Goal: Task Accomplishment & Management: Manage account settings

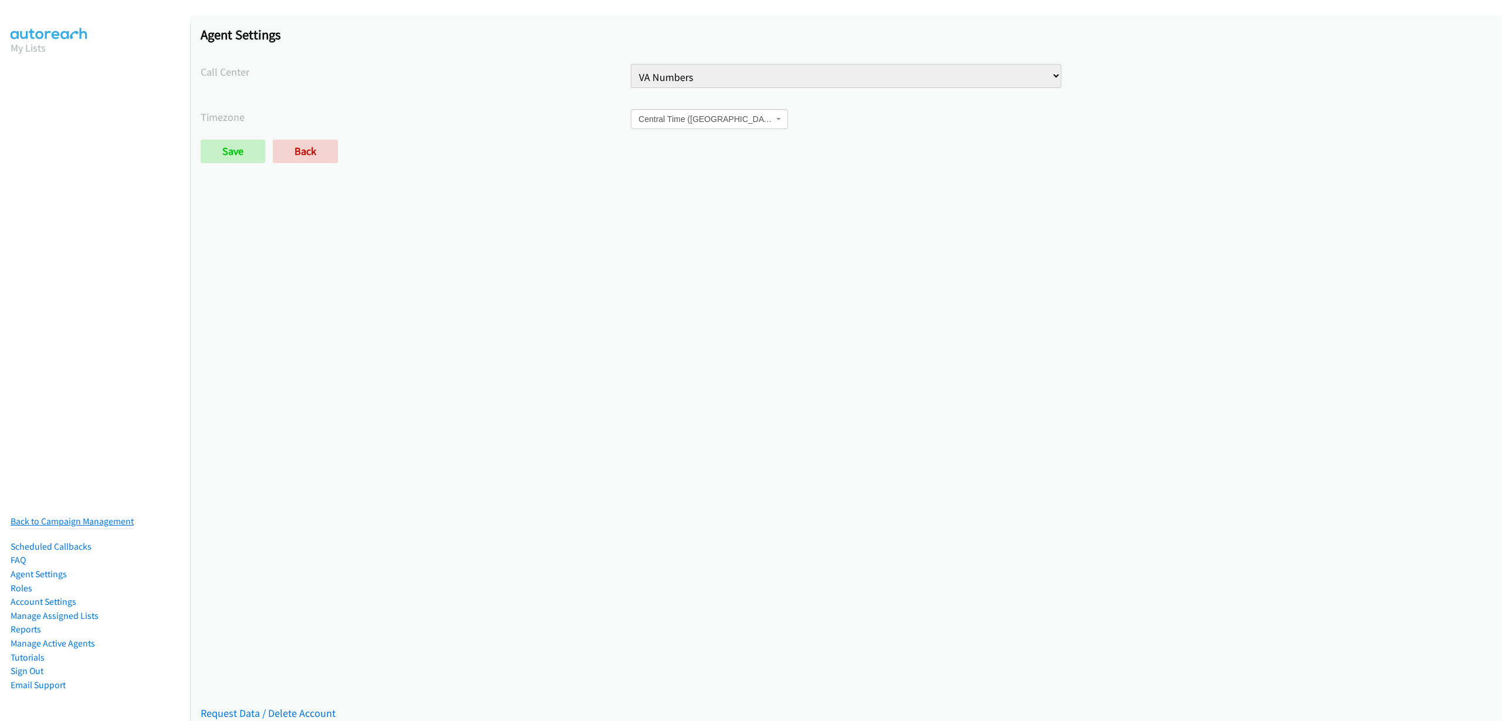
click at [79, 516] on link "Back to Campaign Management" at bounding box center [72, 521] width 123 height 11
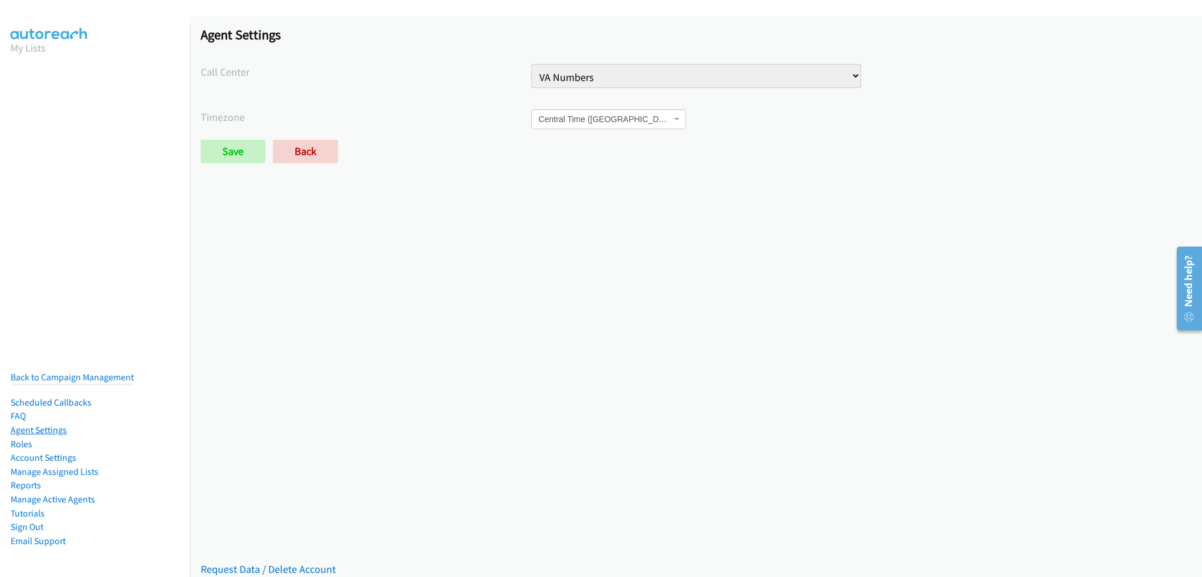
click at [33, 424] on link "Agent Settings" at bounding box center [39, 429] width 56 height 11
click at [42, 452] on link "Account Settings" at bounding box center [44, 457] width 66 height 11
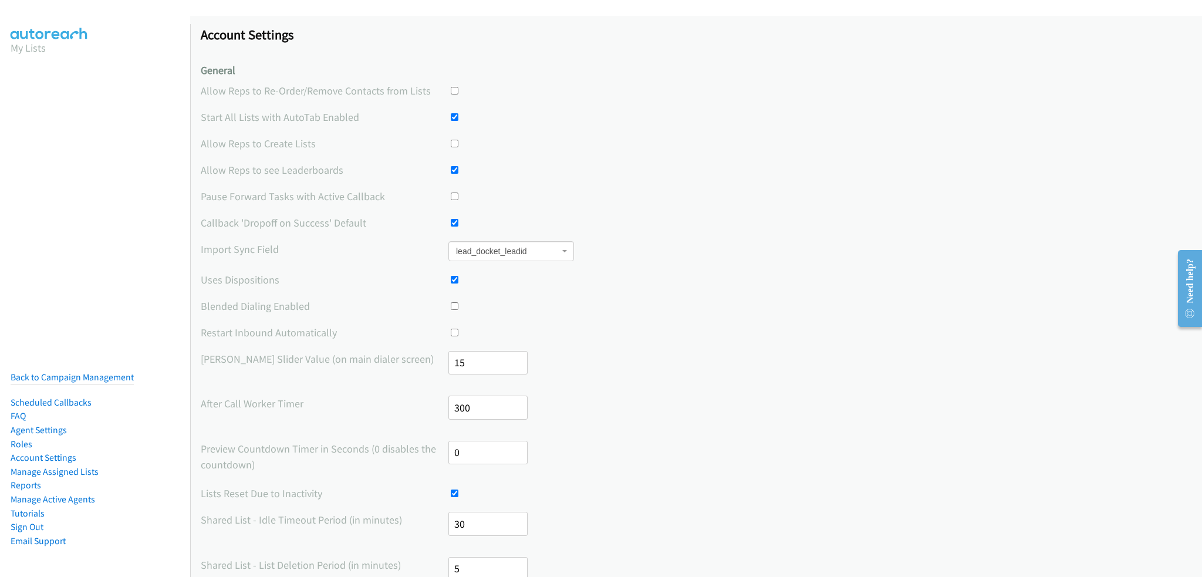
click at [289, 306] on label "Blended Dialing Enabled" at bounding box center [325, 306] width 248 height 16
click at [289, 305] on label "Blended Dialing Enabled" at bounding box center [325, 306] width 248 height 16
click at [292, 293] on div "Account Settings General Allow Reps to Re-Order/Remove Contacts from Lists Star…" at bounding box center [696, 553] width 1012 height 1075
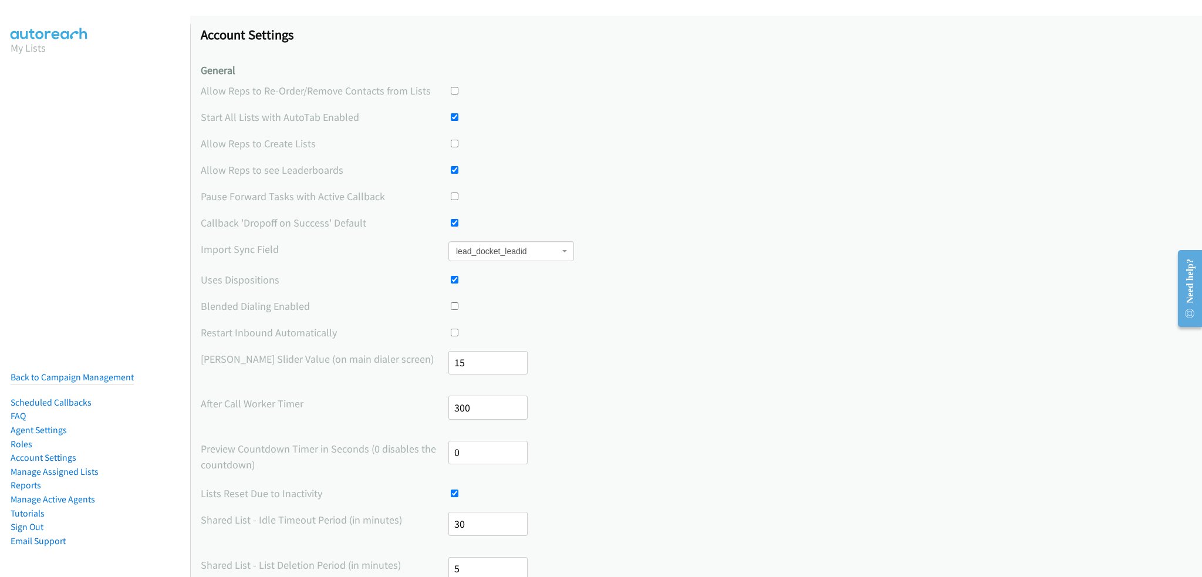
click at [319, 363] on label "Max Delay Slider Value (on main dialer screen)" at bounding box center [325, 359] width 248 height 16
click at [308, 347] on div "Account Settings General Allow Reps to Re-Order/Remove Contacts from Lists Star…" at bounding box center [696, 553] width 1012 height 1075
click at [314, 345] on div "Account Settings General Allow Reps to Re-Order/Remove Contacts from Lists Star…" at bounding box center [696, 553] width 1012 height 1075
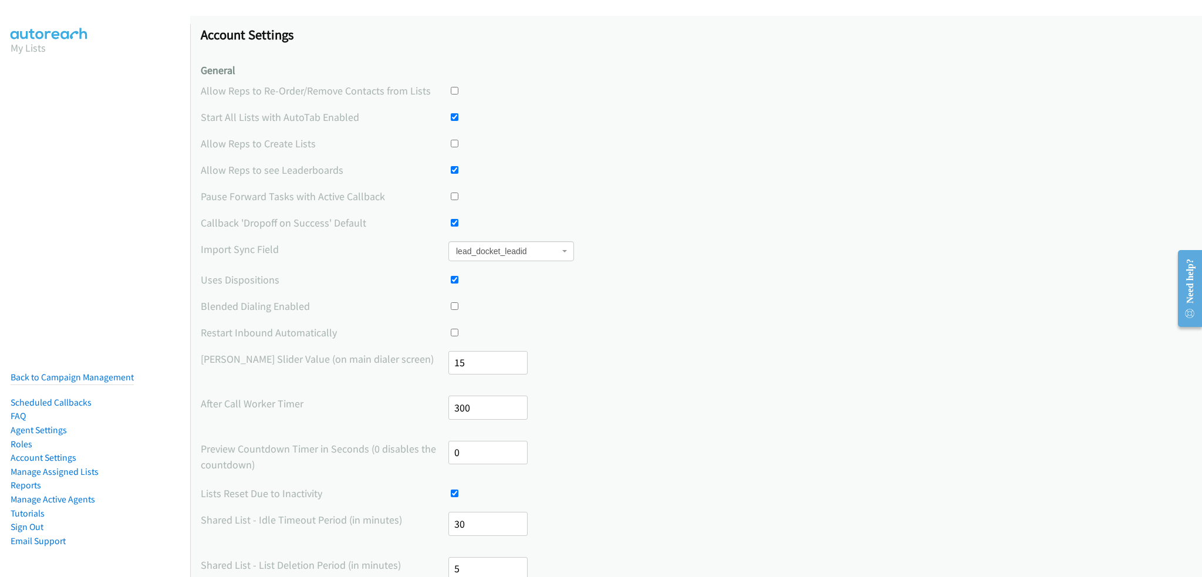
click at [312, 333] on label "Restart Inbound Automatically" at bounding box center [325, 333] width 248 height 16
click at [347, 290] on div "Account Settings General Allow Reps to Re-Order/Remove Contacts from Lists Star…" at bounding box center [696, 553] width 1012 height 1075
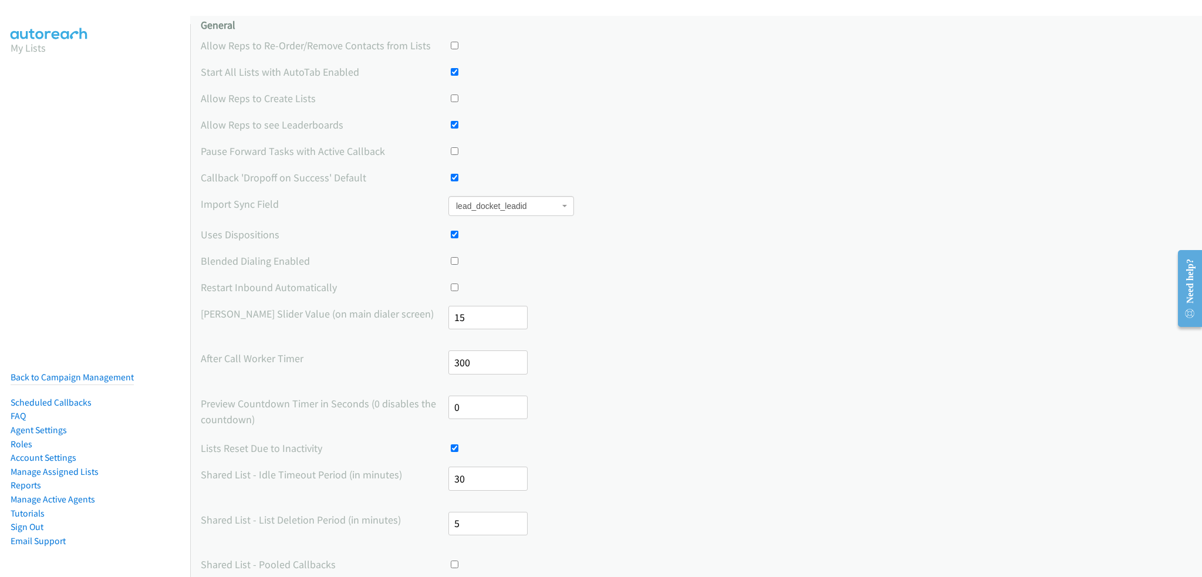
scroll to position [117, 0]
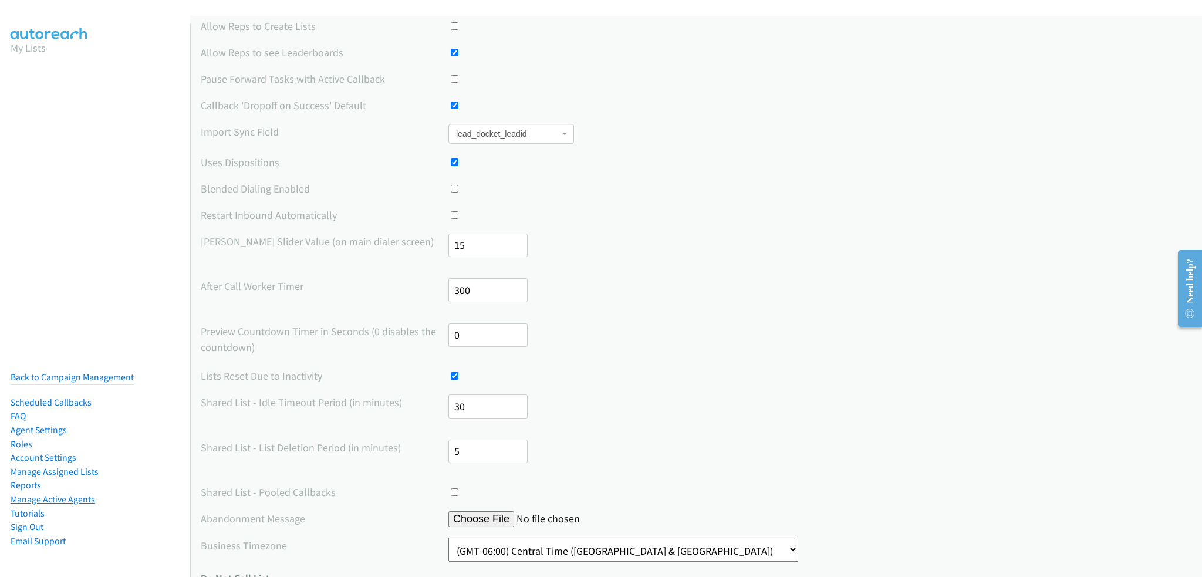
click at [39, 494] on link "Manage Active Agents" at bounding box center [53, 499] width 85 height 11
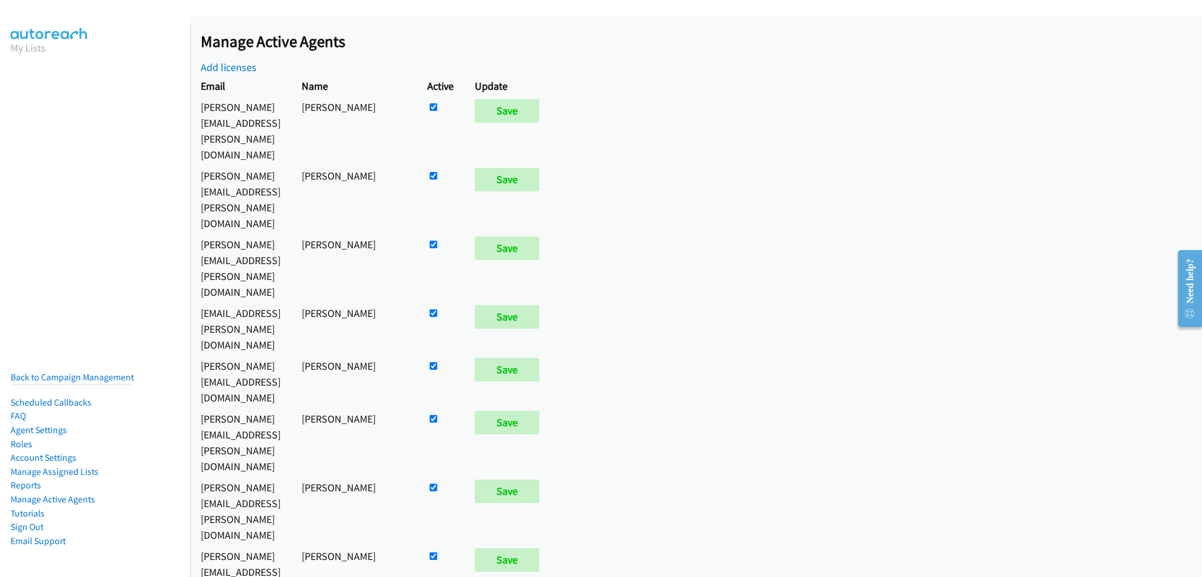
click at [64, 370] on li "Back to Campaign Management" at bounding box center [72, 377] width 123 height 15
click at [64, 371] on link "Back to Campaign Management" at bounding box center [72, 376] width 123 height 11
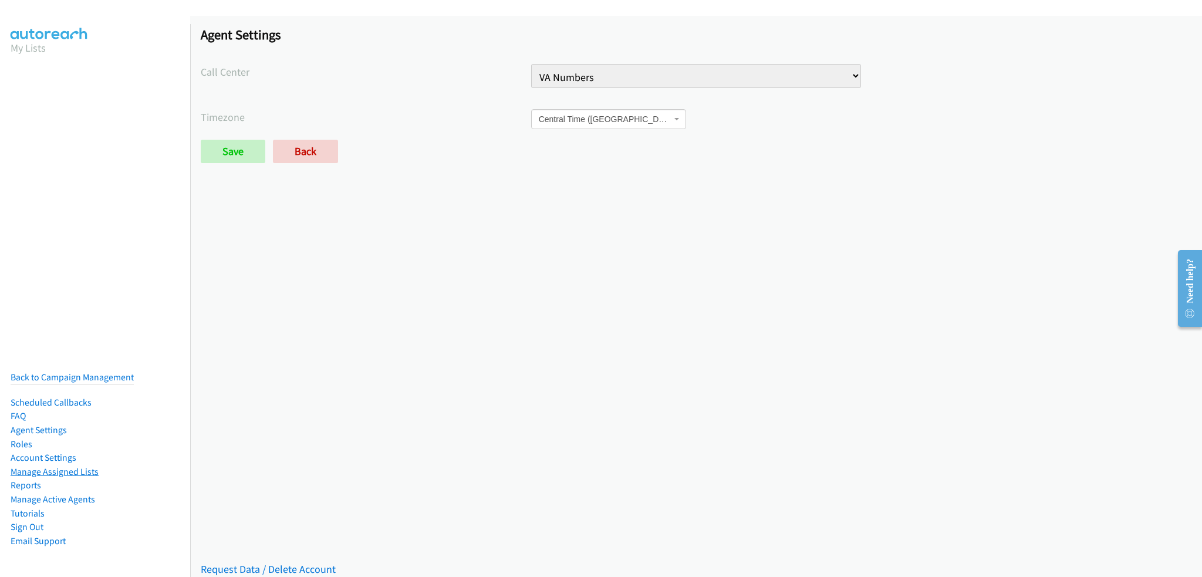
click at [43, 466] on link "Manage Assigned Lists" at bounding box center [55, 471] width 88 height 11
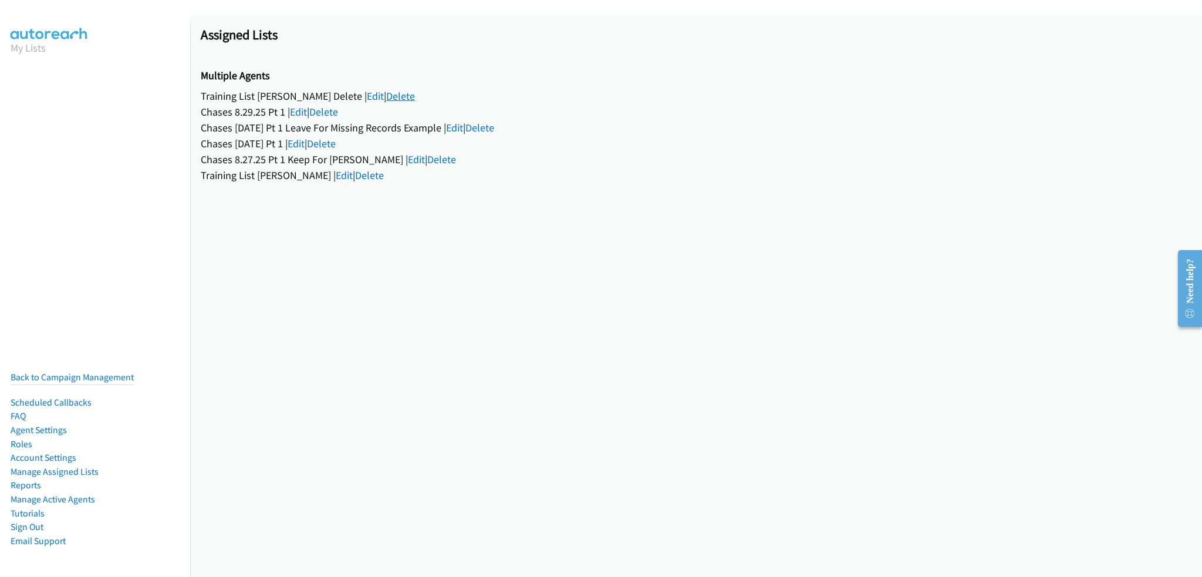
click at [387, 95] on link "Delete" at bounding box center [400, 95] width 29 height 13
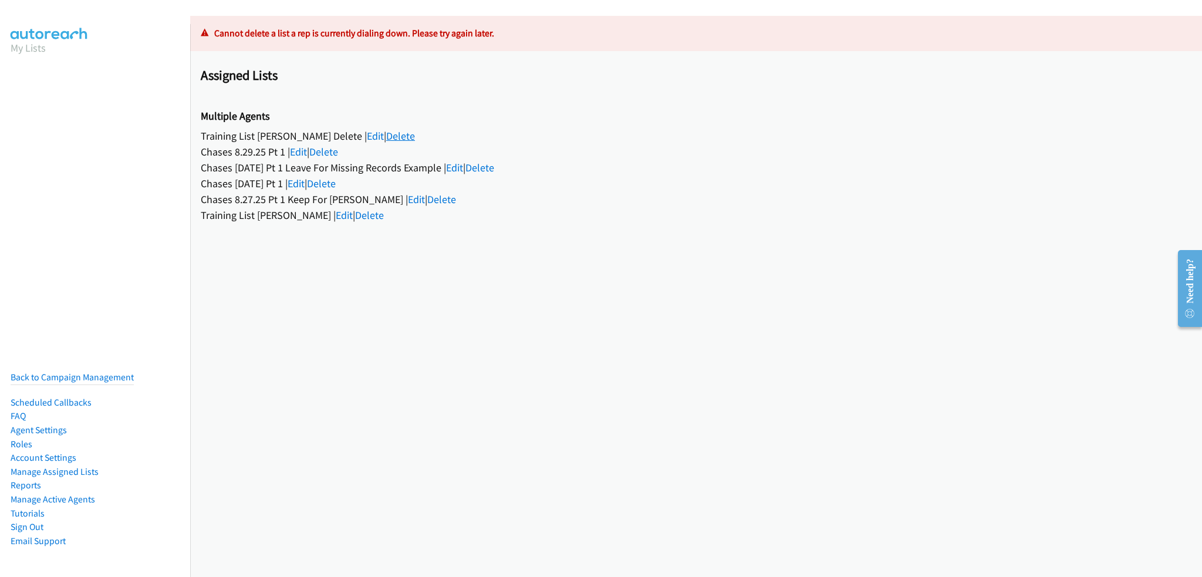
click at [399, 138] on link "Delete" at bounding box center [400, 135] width 29 height 13
click at [400, 138] on link "Delete" at bounding box center [400, 135] width 29 height 13
click at [367, 134] on link "Edit" at bounding box center [375, 135] width 17 height 13
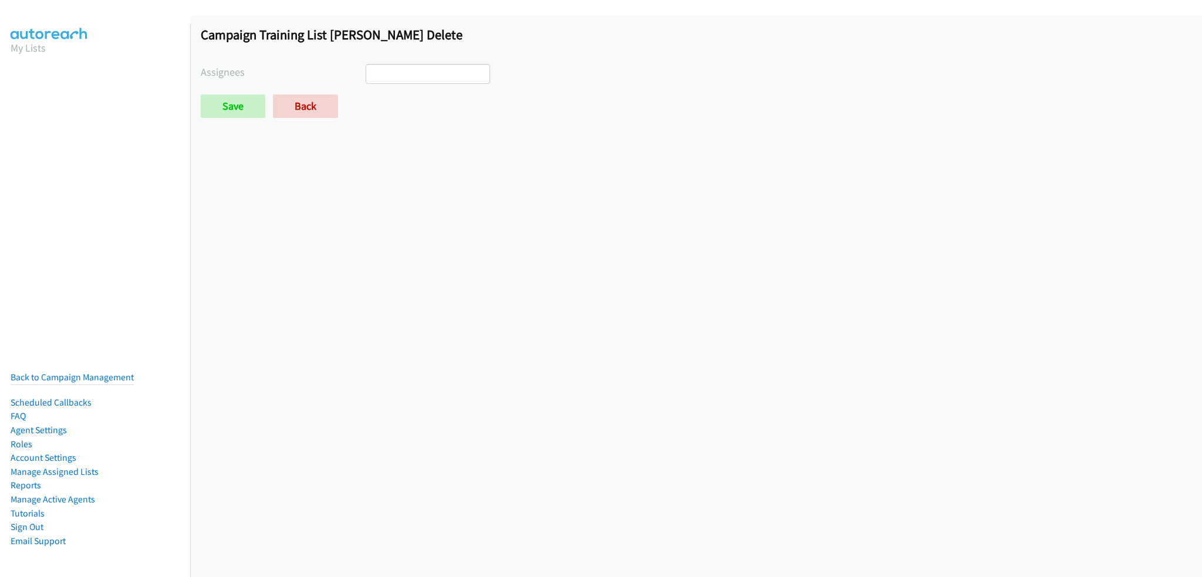
select select
click at [300, 100] on link "Back" at bounding box center [305, 105] width 65 height 23
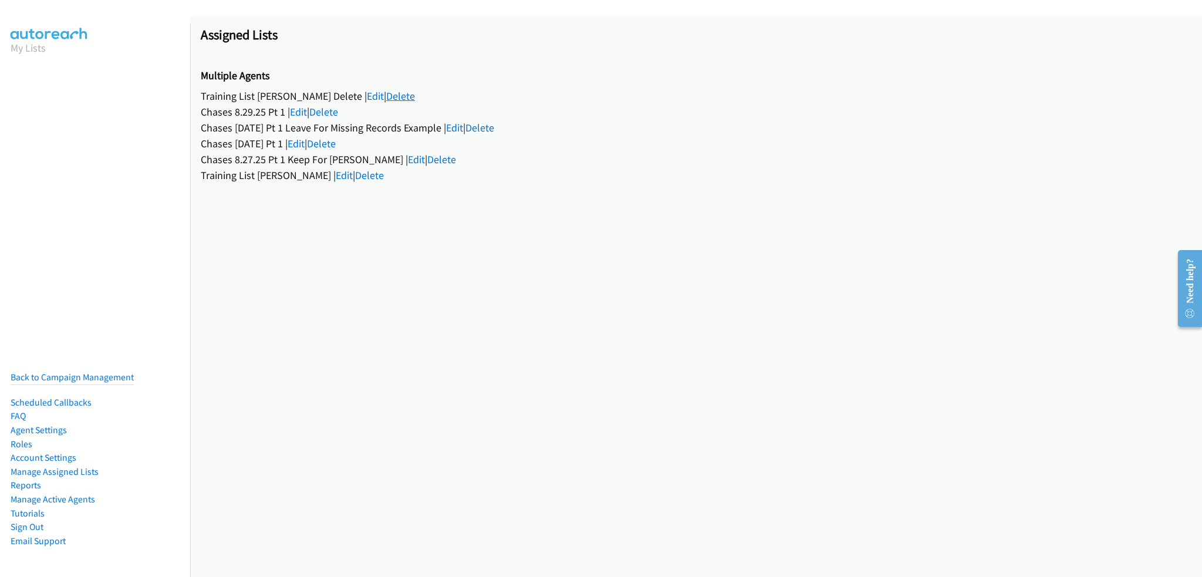
click at [386, 96] on link "Delete" at bounding box center [400, 95] width 29 height 13
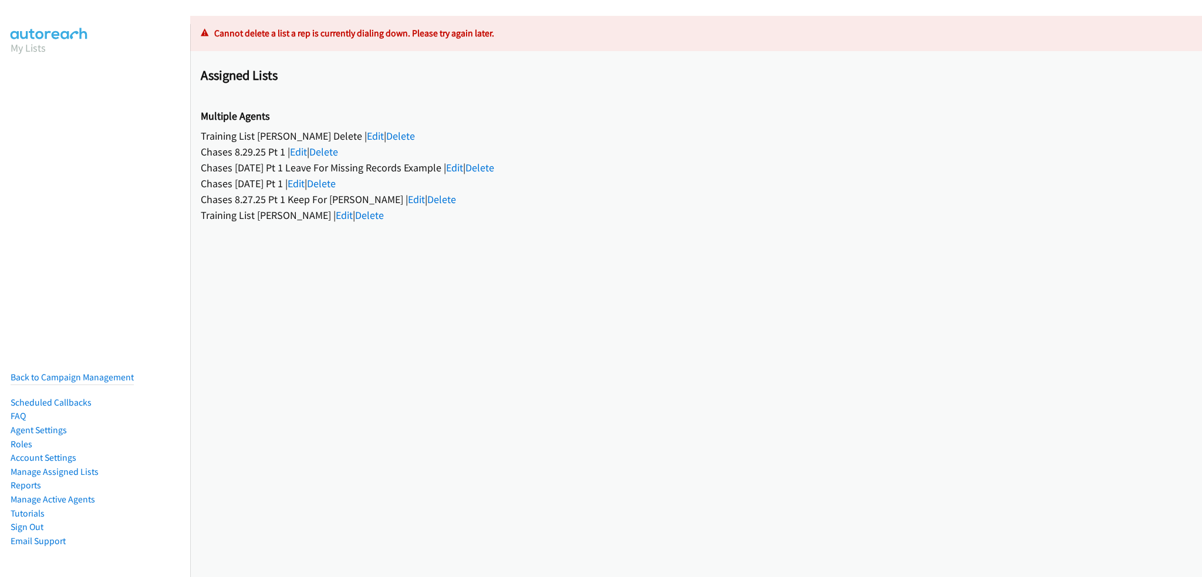
click at [274, 131] on div "Training List [PERSON_NAME] Delete | Edit | Delete" at bounding box center [696, 136] width 991 height 16
click at [275, 133] on div "Training List [PERSON_NAME] Delete | Edit | Delete" at bounding box center [696, 136] width 991 height 16
click at [283, 89] on div "Assigned Lists Multiple Agents Training List [PERSON_NAME] Delete | Edit | Dele…" at bounding box center [696, 147] width 1012 height 183
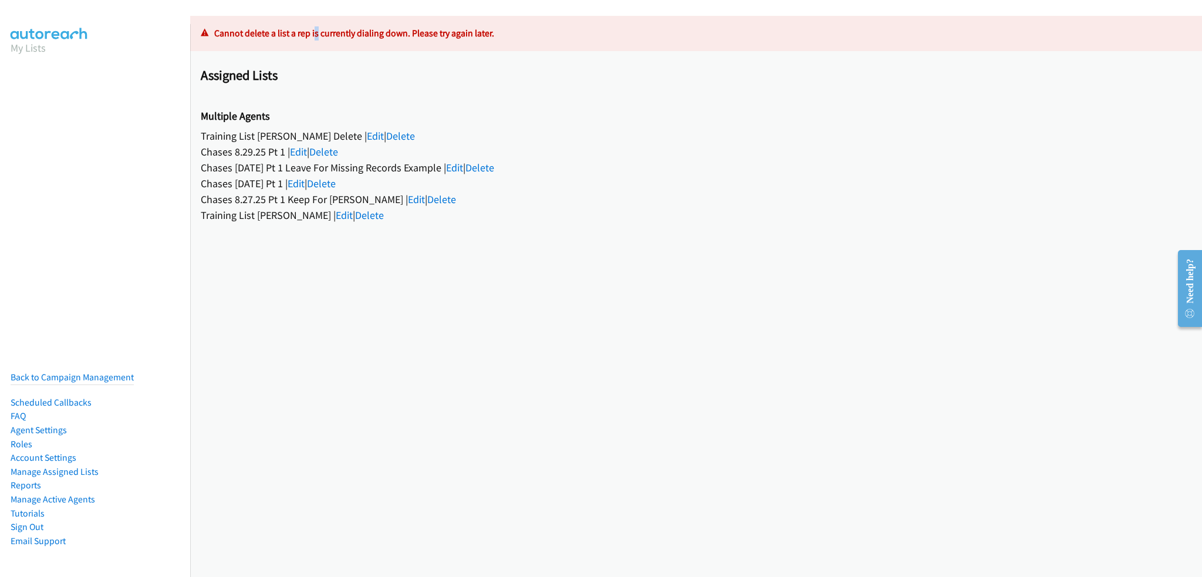
click at [315, 26] on p "Cannot delete a list a rep is currently dialing down. Please try again later." at bounding box center [696, 33] width 991 height 14
drag, startPoint x: 317, startPoint y: 123, endPoint x: 310, endPoint y: 130, distance: 9.6
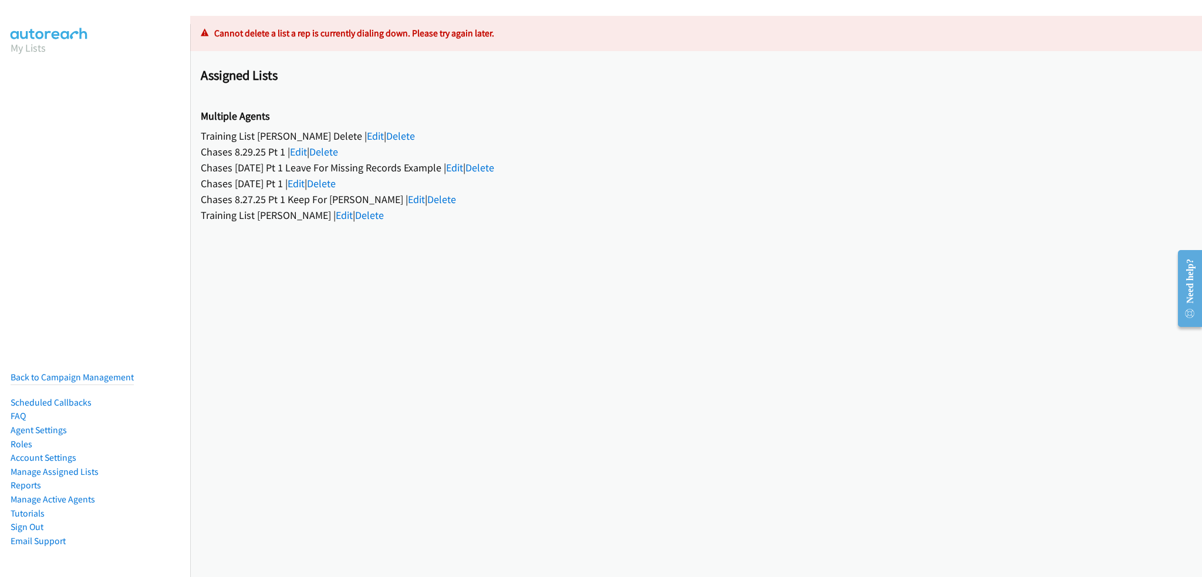
click at [317, 124] on div "Multiple Agents Training List Shelly Lawson Delete | Edit | Delete Chases 8.29.…" at bounding box center [696, 166] width 991 height 124
click at [85, 494] on link "Manage Active Agents" at bounding box center [53, 499] width 85 height 11
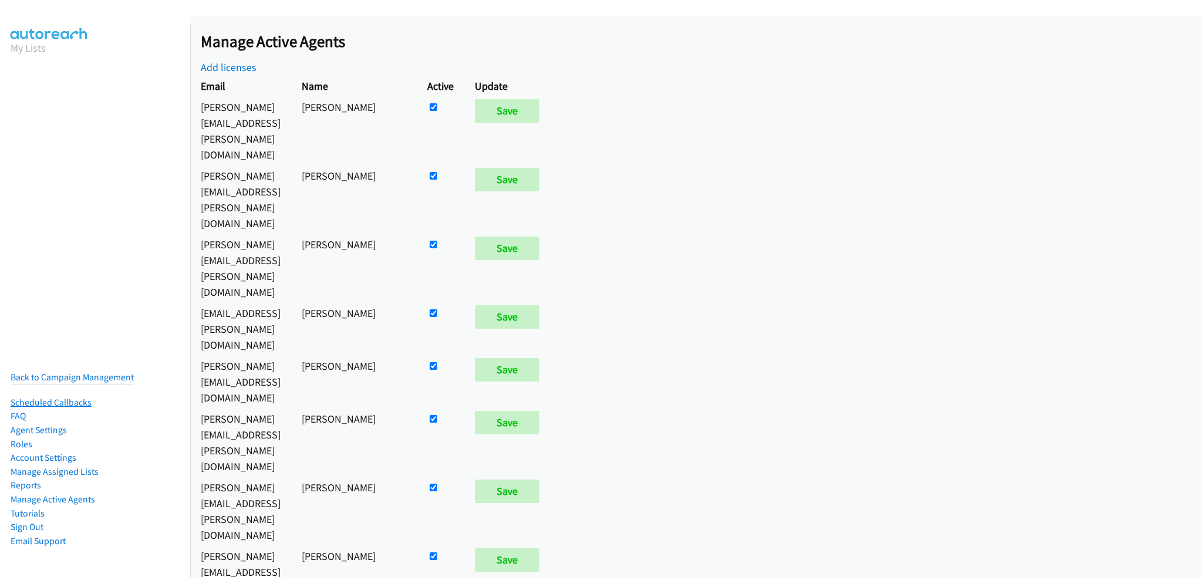
click at [86, 397] on link "Scheduled Callbacks" at bounding box center [51, 402] width 81 height 11
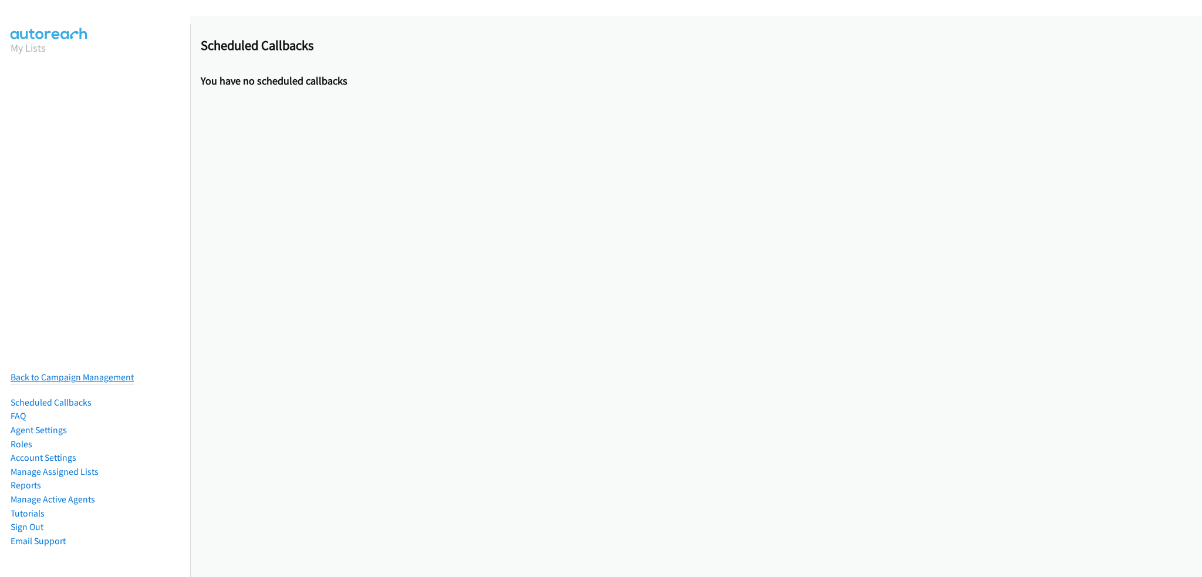
click at [90, 371] on link "Back to Campaign Management" at bounding box center [72, 376] width 123 height 11
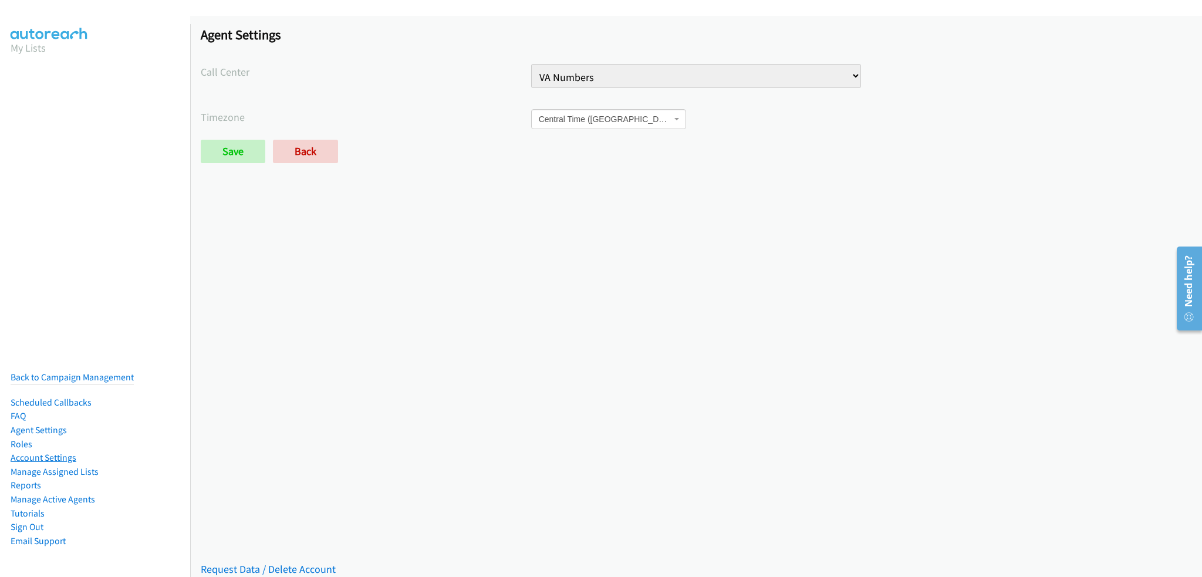
click at [54, 452] on link "Account Settings" at bounding box center [44, 457] width 66 height 11
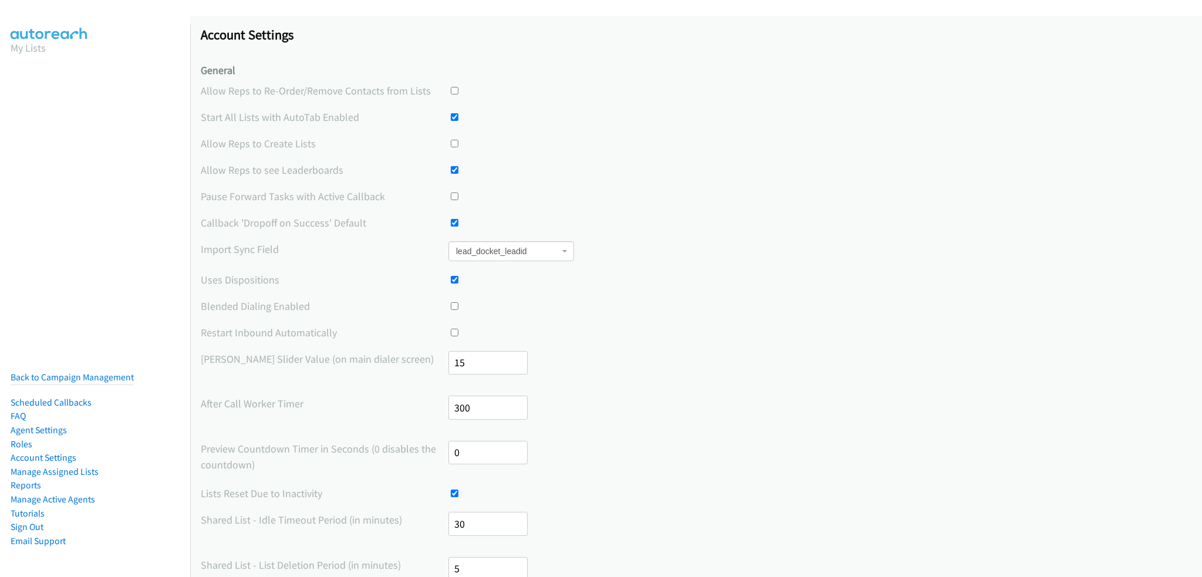
click at [288, 302] on label "Blended Dialing Enabled" at bounding box center [325, 306] width 248 height 16
click at [284, 305] on label "Blended Dialing Enabled" at bounding box center [325, 306] width 248 height 16
click at [256, 299] on label "Blended Dialing Enabled" at bounding box center [325, 306] width 248 height 16
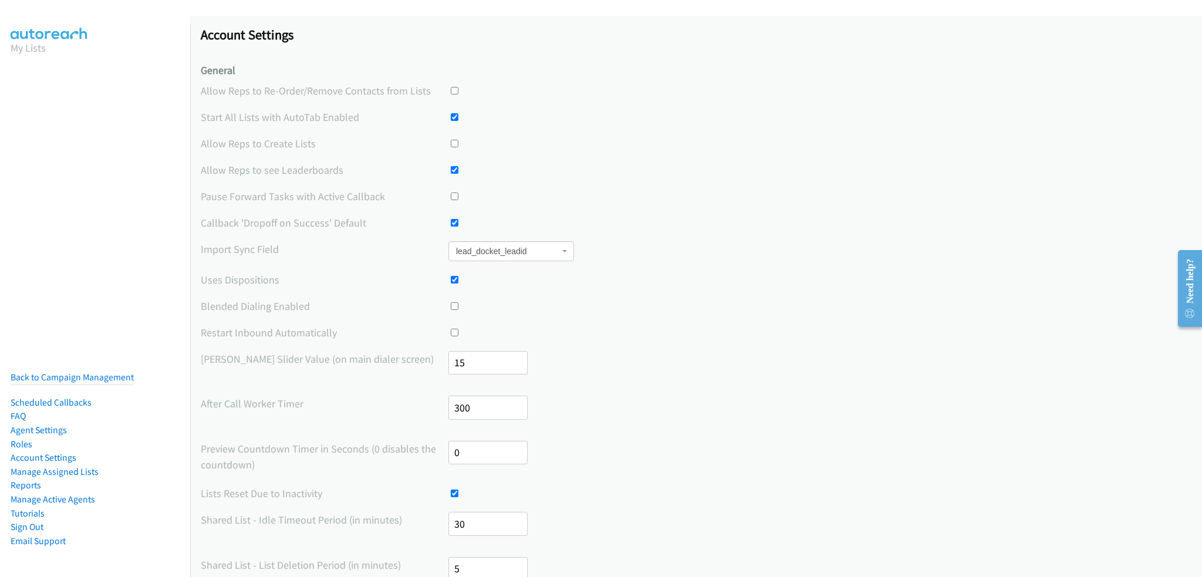
click at [261, 278] on label "Uses Dispositions" at bounding box center [325, 280] width 248 height 16
click at [263, 242] on label "Import Sync Field" at bounding box center [325, 249] width 248 height 16
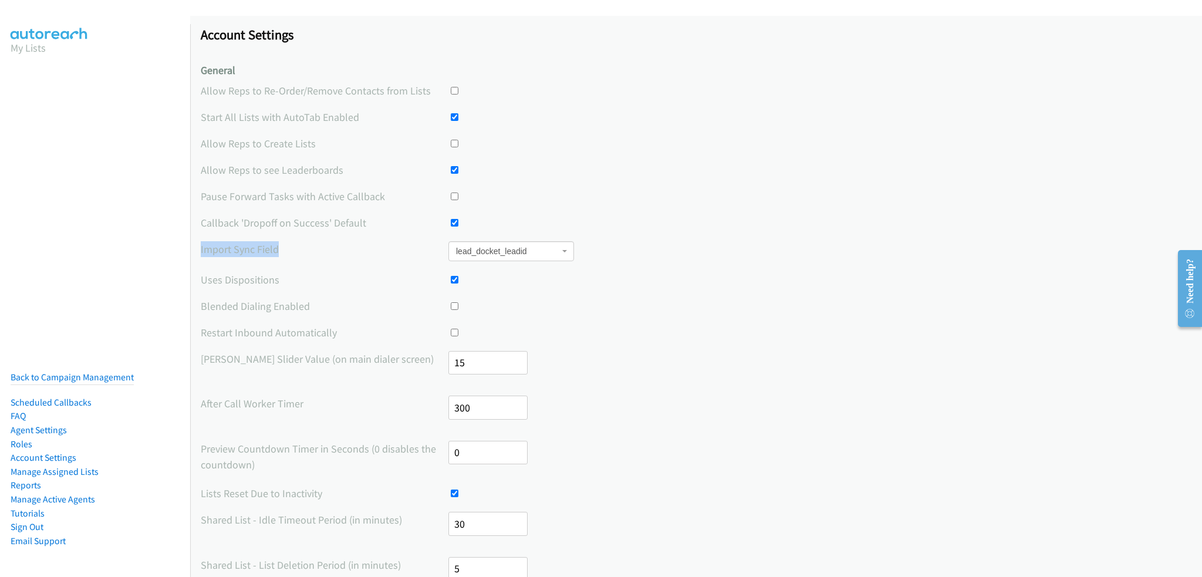
click at [263, 242] on label "Import Sync Field" at bounding box center [325, 249] width 248 height 16
click at [267, 215] on label "Callback 'Dropoff on Success' Default" at bounding box center [325, 223] width 248 height 16
click at [302, 330] on label "Restart Inbound Automatically" at bounding box center [325, 333] width 248 height 16
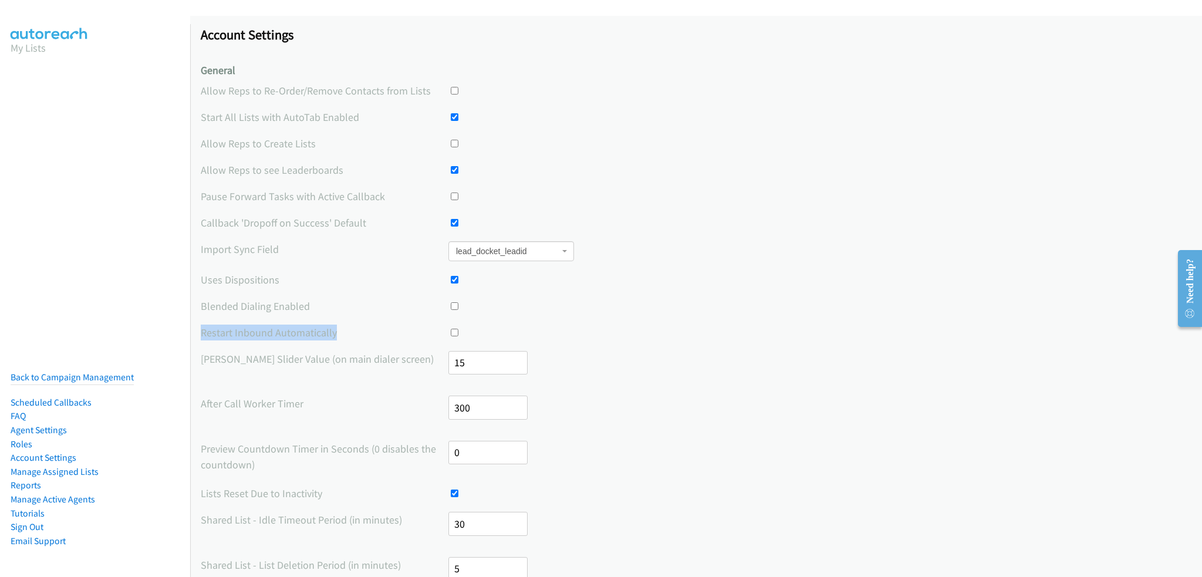
click at [361, 326] on label "Restart Inbound Automatically" at bounding box center [325, 333] width 248 height 16
drag, startPoint x: 770, startPoint y: 283, endPoint x: 721, endPoint y: 289, distance: 49.6
click at [770, 283] on div at bounding box center [819, 280] width 743 height 16
click at [326, 199] on label "Pause Forward Tasks with Active Callback" at bounding box center [325, 196] width 248 height 16
click at [325, 199] on label "Pause Forward Tasks with Active Callback" at bounding box center [325, 196] width 248 height 16
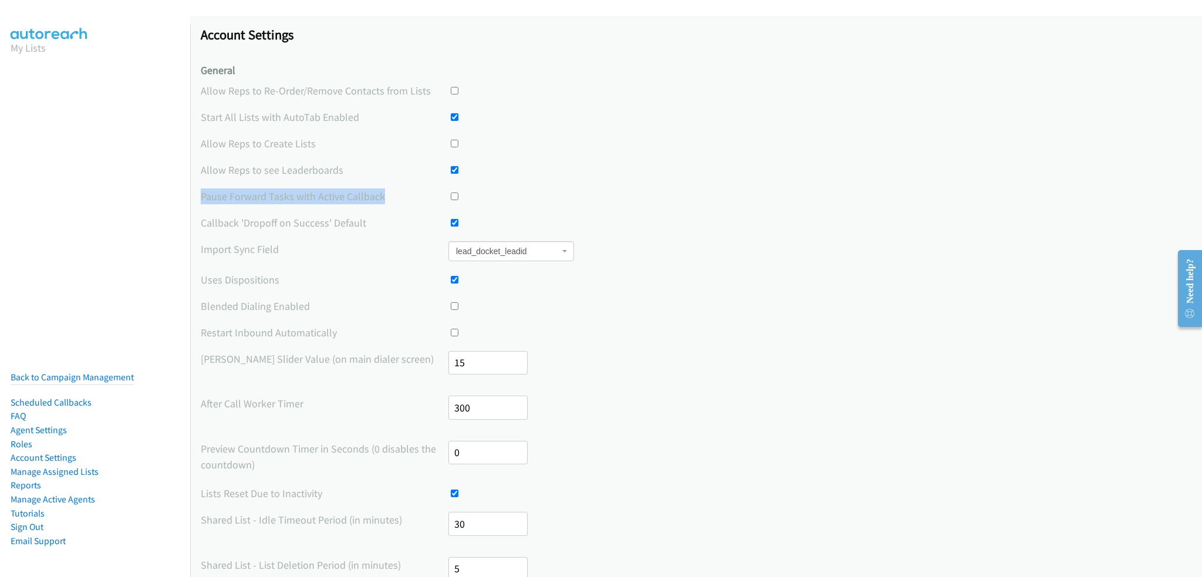
click at [325, 199] on label "Pause Forward Tasks with Active Callback" at bounding box center [325, 196] width 248 height 16
click at [279, 154] on div "Account Settings General Allow Reps to Re-Order/Remove Contacts from Lists Star…" at bounding box center [696, 553] width 1012 height 1075
click at [283, 134] on div "Account Settings General Allow Reps to Re-Order/Remove Contacts from Lists Star…" at bounding box center [696, 553] width 1012 height 1075
click at [284, 143] on label "Allow Reps to Create Lists" at bounding box center [325, 144] width 248 height 16
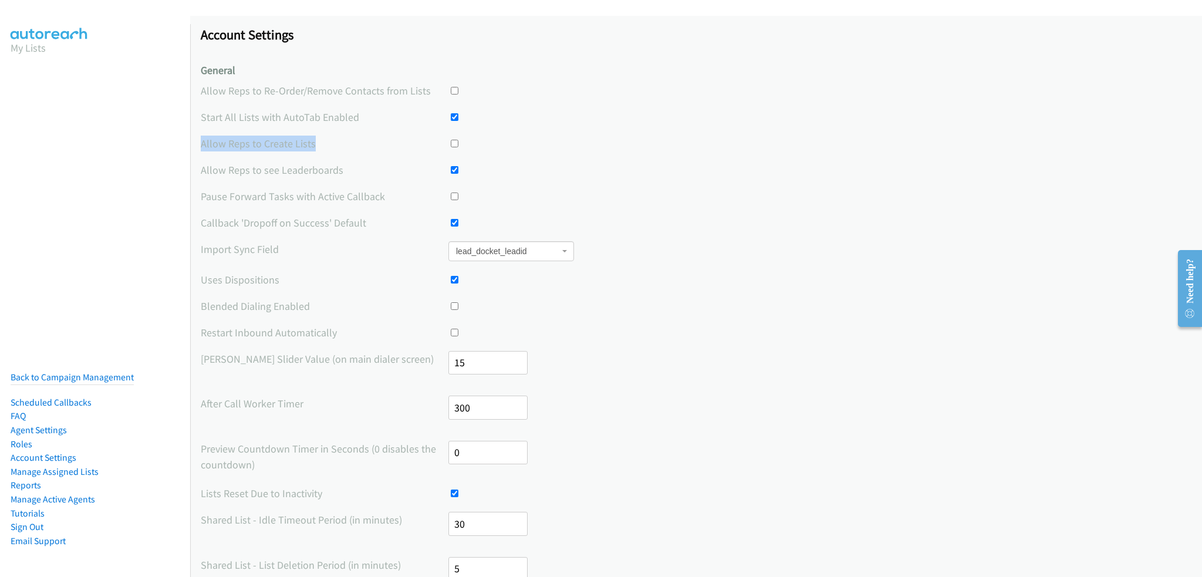
click at [284, 143] on label "Allow Reps to Create Lists" at bounding box center [325, 144] width 248 height 16
click at [291, 119] on label "Start All Lists with AutoTab Enabled" at bounding box center [325, 117] width 248 height 16
click at [290, 126] on div "Account Settings General Allow Reps to Re-Order/Remove Contacts from Lists Star…" at bounding box center [696, 553] width 1012 height 1075
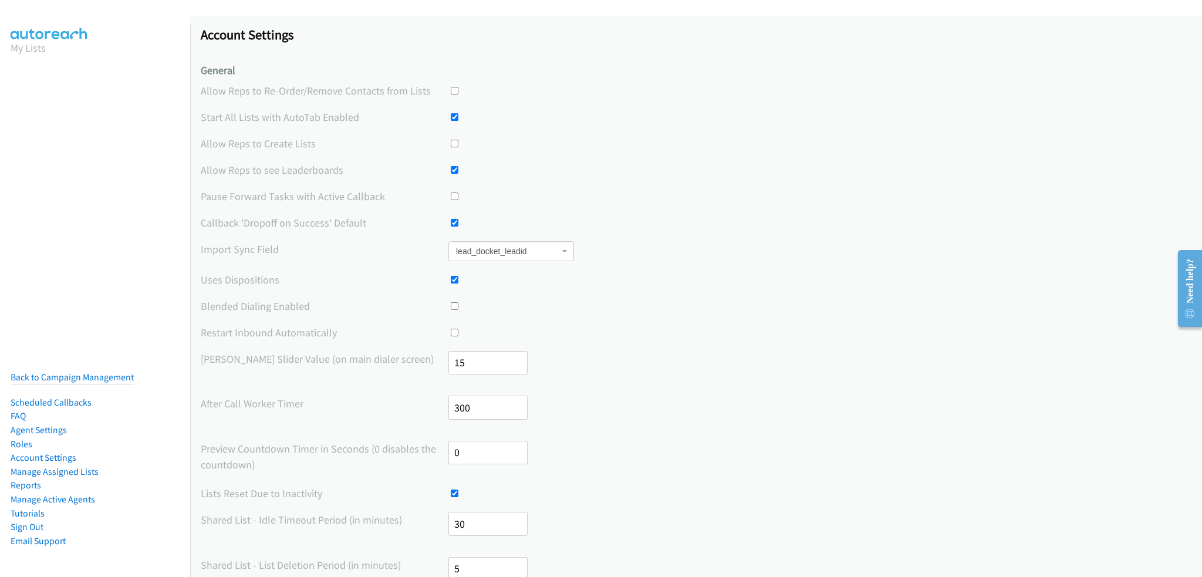
click at [296, 83] on label "Allow Reps to Re-Order/Remove Contacts from Lists" at bounding box center [325, 91] width 248 height 16
click at [293, 121] on label "Start All Lists with AutoTab Enabled" at bounding box center [325, 117] width 248 height 16
click at [40, 452] on link "Account Settings" at bounding box center [44, 457] width 66 height 11
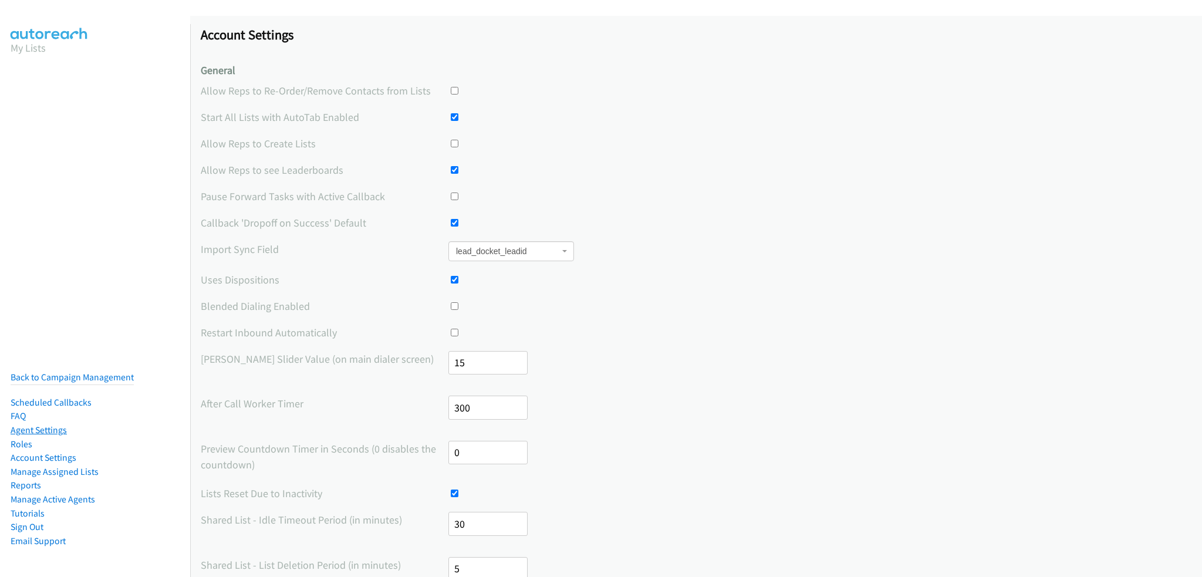
click at [40, 424] on link "Agent Settings" at bounding box center [39, 429] width 56 height 11
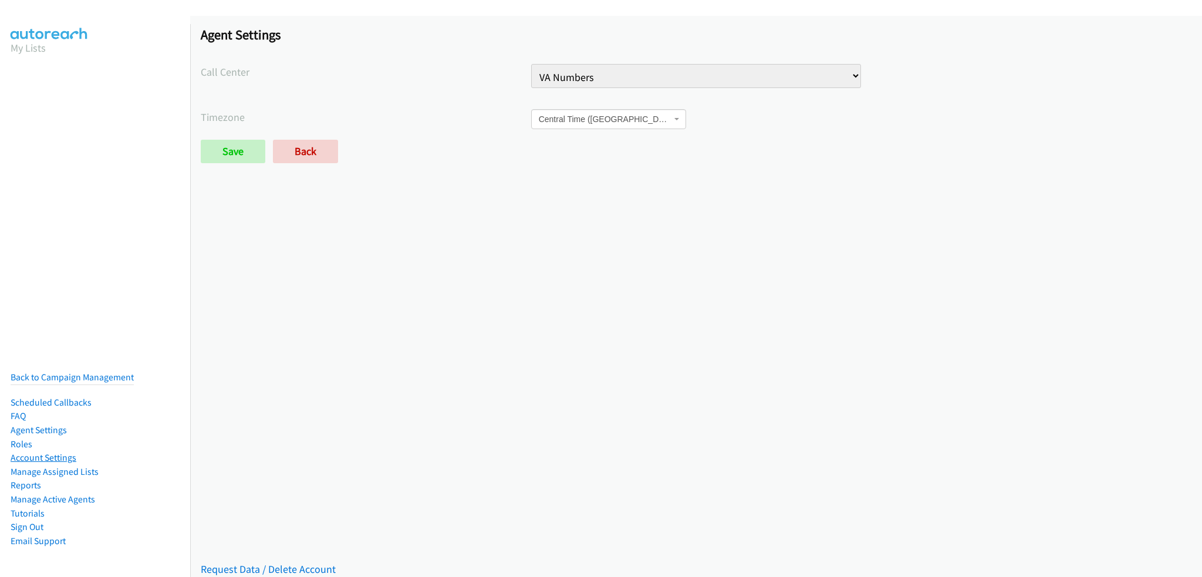
click at [43, 452] on link "Account Settings" at bounding box center [44, 457] width 66 height 11
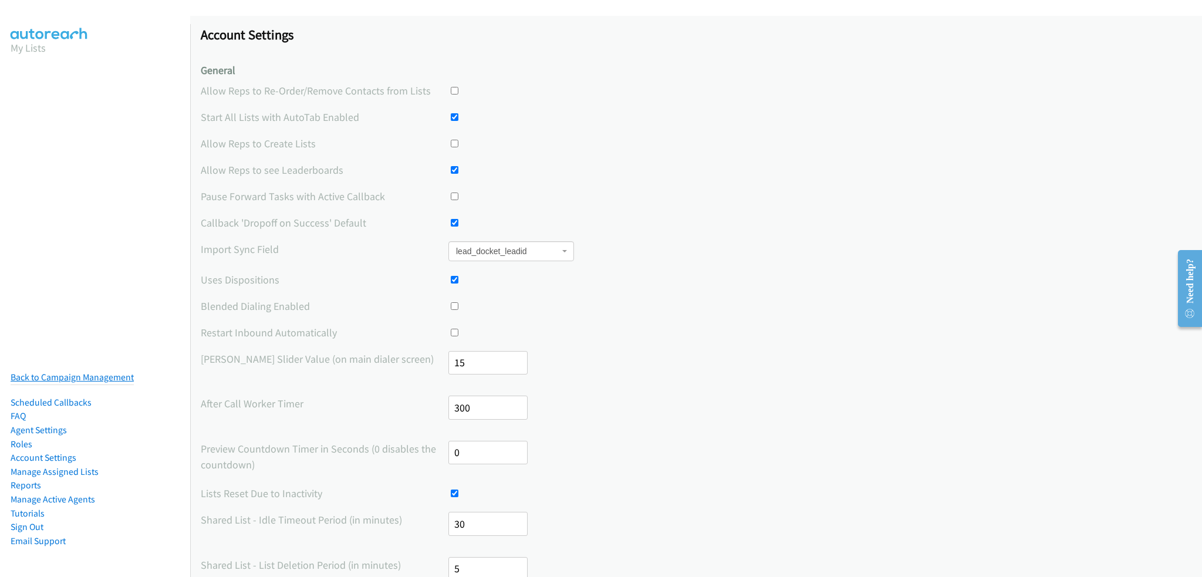
click at [85, 371] on link "Back to Campaign Management" at bounding box center [72, 376] width 123 height 11
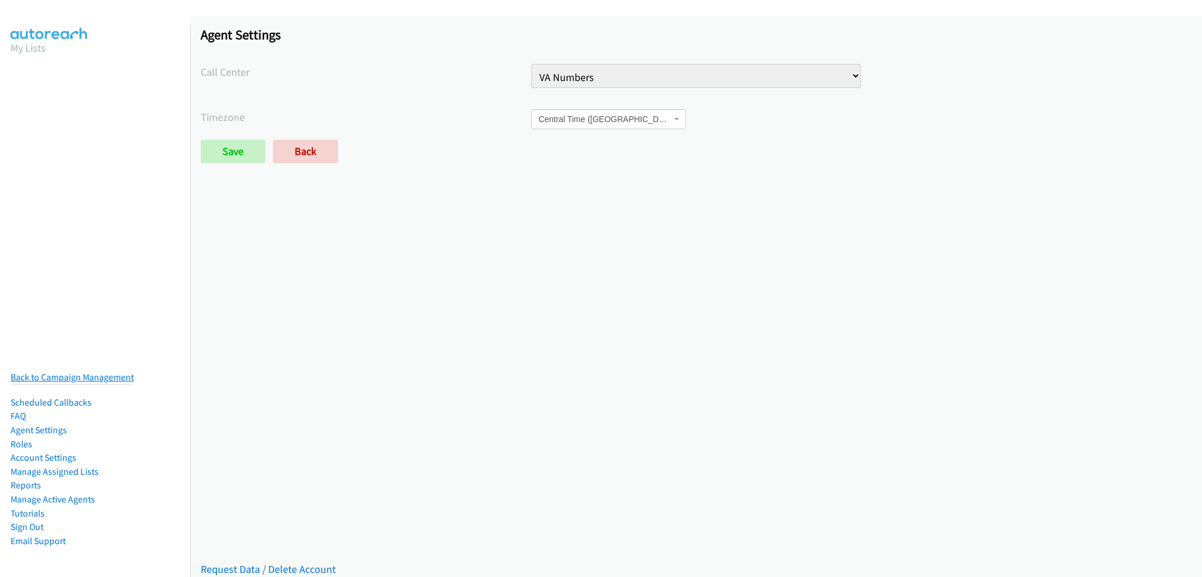
click at [56, 371] on link "Back to Campaign Management" at bounding box center [72, 376] width 123 height 11
click at [49, 424] on link "Agent Settings" at bounding box center [39, 429] width 56 height 11
click at [58, 452] on link "Account Settings" at bounding box center [44, 457] width 66 height 11
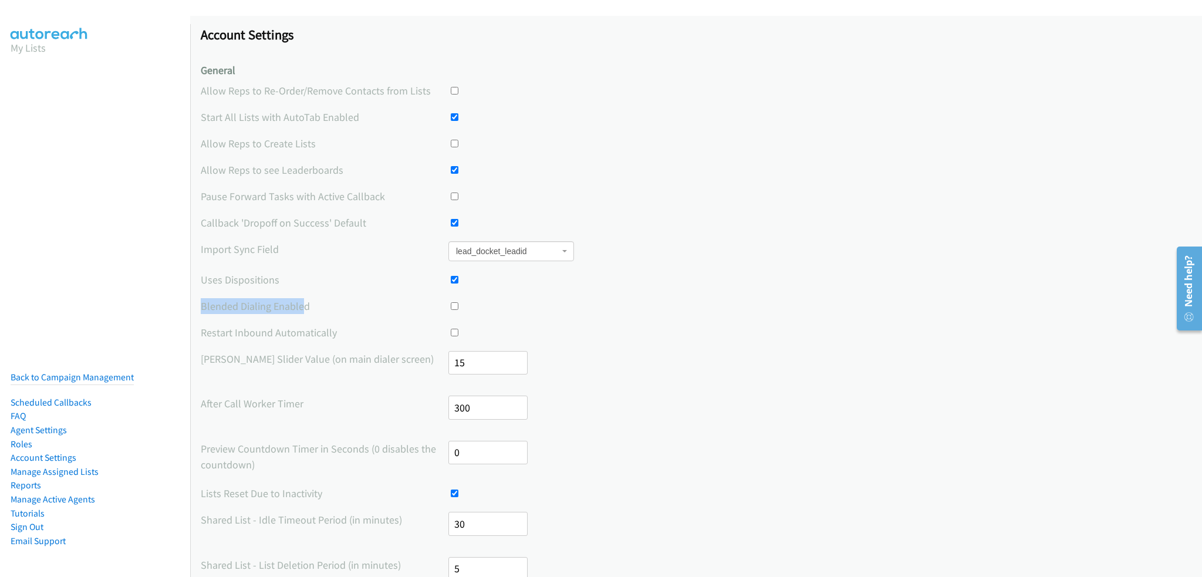
drag, startPoint x: 305, startPoint y: 307, endPoint x: 194, endPoint y: 309, distance: 110.4
click at [194, 309] on div "Account Settings General Allow Reps to Re-Order/Remove Contacts from Lists Star…" at bounding box center [696, 553] width 1012 height 1075
click at [198, 306] on div "Account Settings General Allow Reps to Re-Order/Remove Contacts from Lists Star…" at bounding box center [696, 553] width 1012 height 1075
drag, startPoint x: 220, startPoint y: 305, endPoint x: 320, endPoint y: 300, distance: 100.4
click at [320, 300] on label "Blended Dialing Enabled" at bounding box center [325, 306] width 248 height 16
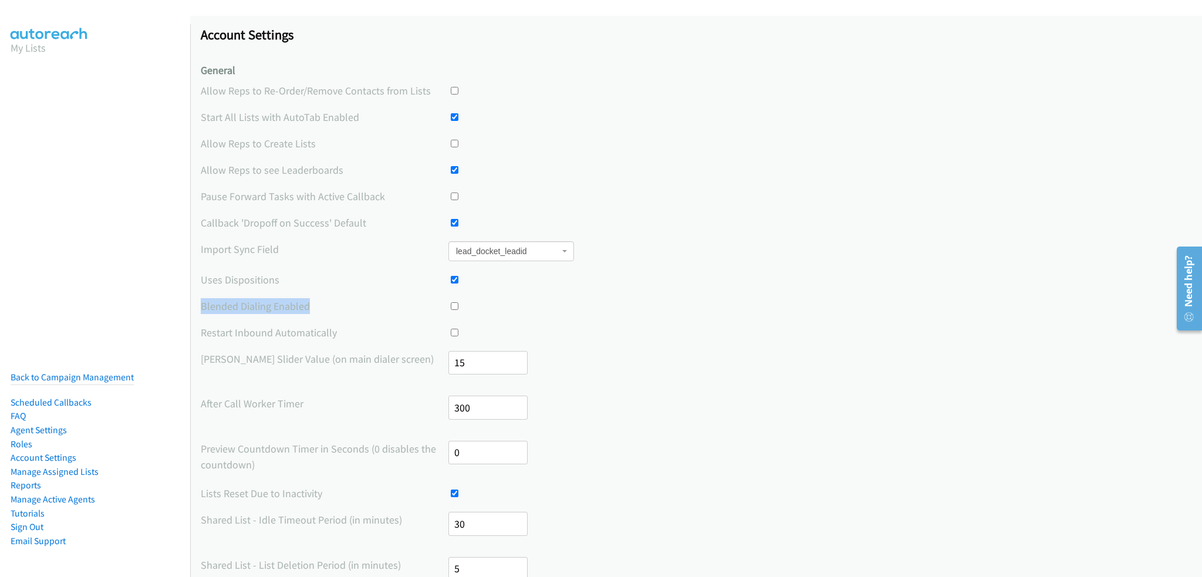
click at [319, 308] on label "Blended Dialing Enabled" at bounding box center [325, 306] width 248 height 16
drag, startPoint x: 314, startPoint y: 307, endPoint x: 190, endPoint y: 307, distance: 123.8
click at [190, 307] on div "Account Settings General Allow Reps to Re-Order/Remove Contacts from Lists Star…" at bounding box center [696, 553] width 1012 height 1075
click at [231, 312] on label "Blended Dialing Enabled" at bounding box center [325, 306] width 248 height 16
drag, startPoint x: 203, startPoint y: 330, endPoint x: 339, endPoint y: 333, distance: 135.6
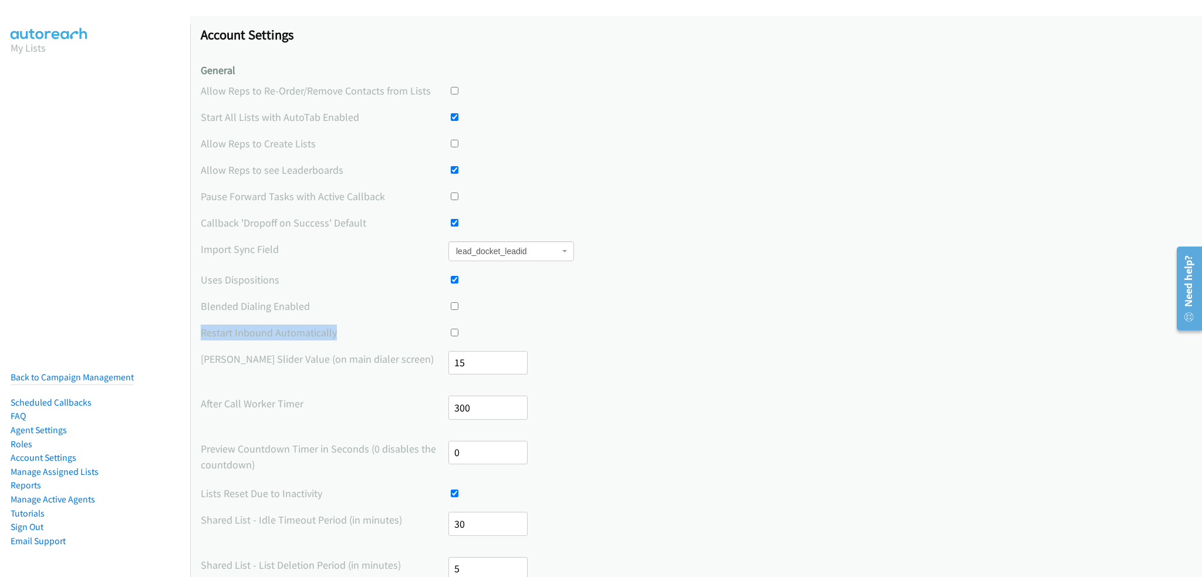
click at [339, 333] on label "Restart Inbound Automatically" at bounding box center [325, 333] width 248 height 16
drag, startPoint x: 336, startPoint y: 337, endPoint x: 202, endPoint y: 335, distance: 133.8
click at [202, 335] on label "Restart Inbound Automatically" at bounding box center [325, 333] width 248 height 16
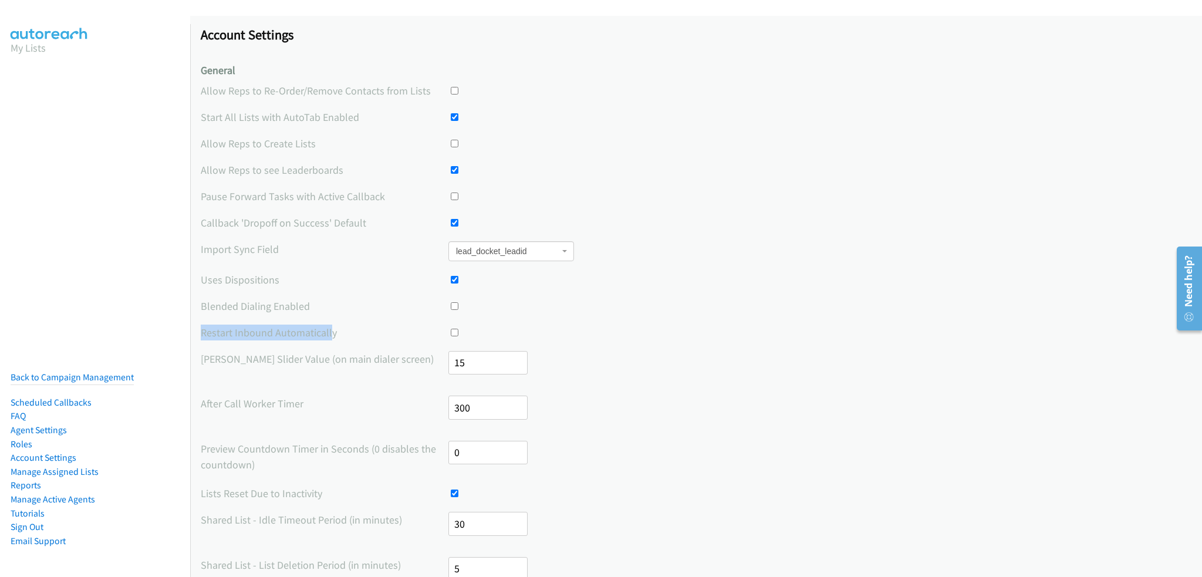
drag, startPoint x: 201, startPoint y: 333, endPoint x: 329, endPoint y: 333, distance: 127.9
click at [329, 333] on label "Restart Inbound Automatically" at bounding box center [325, 333] width 248 height 16
click at [334, 334] on label "Restart Inbound Automatically" at bounding box center [325, 333] width 248 height 16
drag, startPoint x: 589, startPoint y: 50, endPoint x: 485, endPoint y: 22, distance: 107.6
click at [589, 50] on div "Account Settings General Allow Reps to Re-Order/Remove Contacts from Lists Star…" at bounding box center [696, 553] width 1012 height 1075
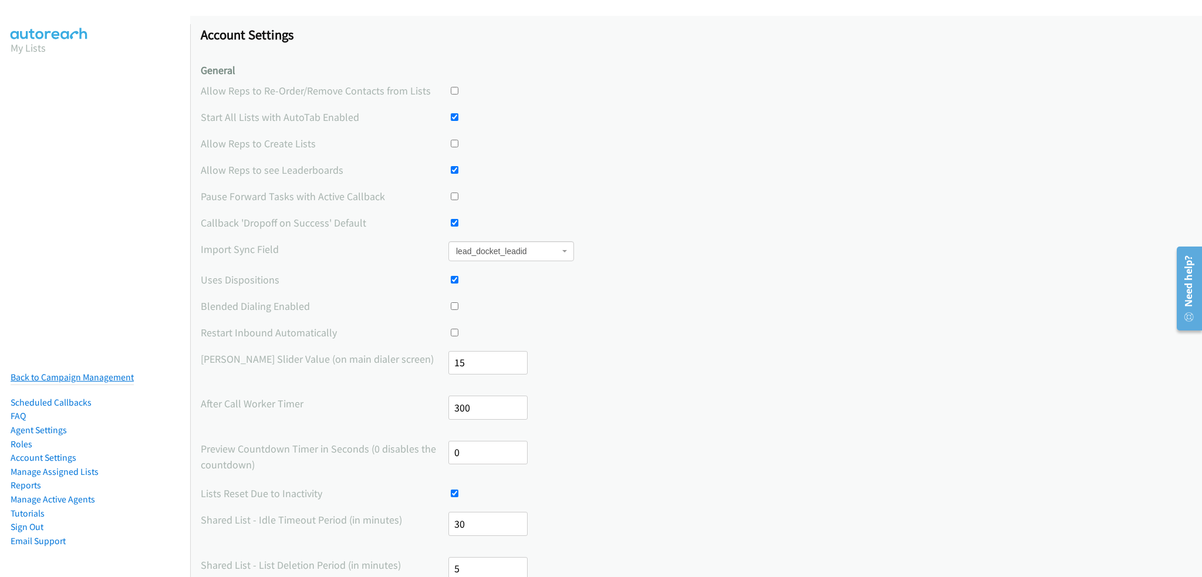
drag, startPoint x: 266, startPoint y: 0, endPoint x: 90, endPoint y: 368, distance: 407.9
click at [90, 371] on link "Back to Campaign Management" at bounding box center [72, 376] width 123 height 11
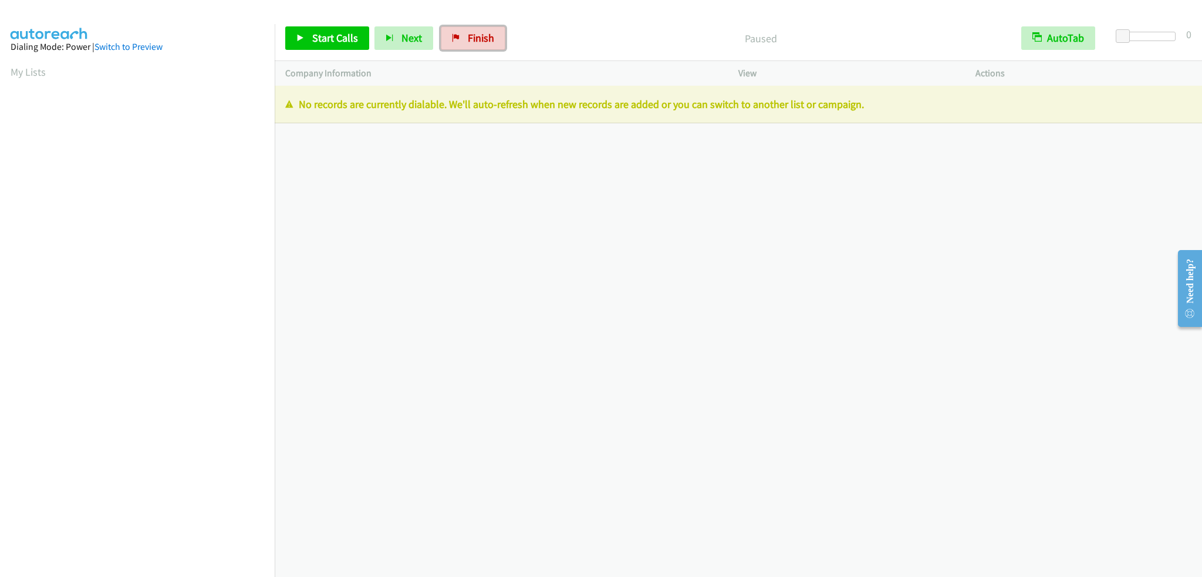
drag, startPoint x: 458, startPoint y: 43, endPoint x: 654, endPoint y: 42, distance: 196.0
click at [458, 43] on link "Finish" at bounding box center [473, 37] width 65 height 23
